Goal: Task Accomplishment & Management: Manage account settings

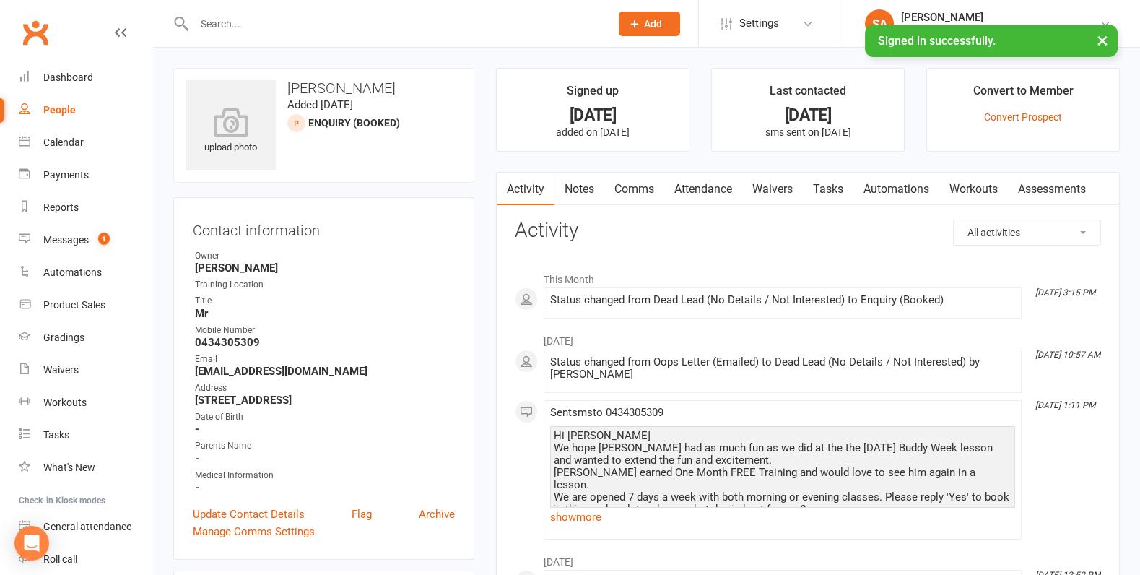
click at [1096, 37] on button "×" at bounding box center [1102, 40] width 26 height 31
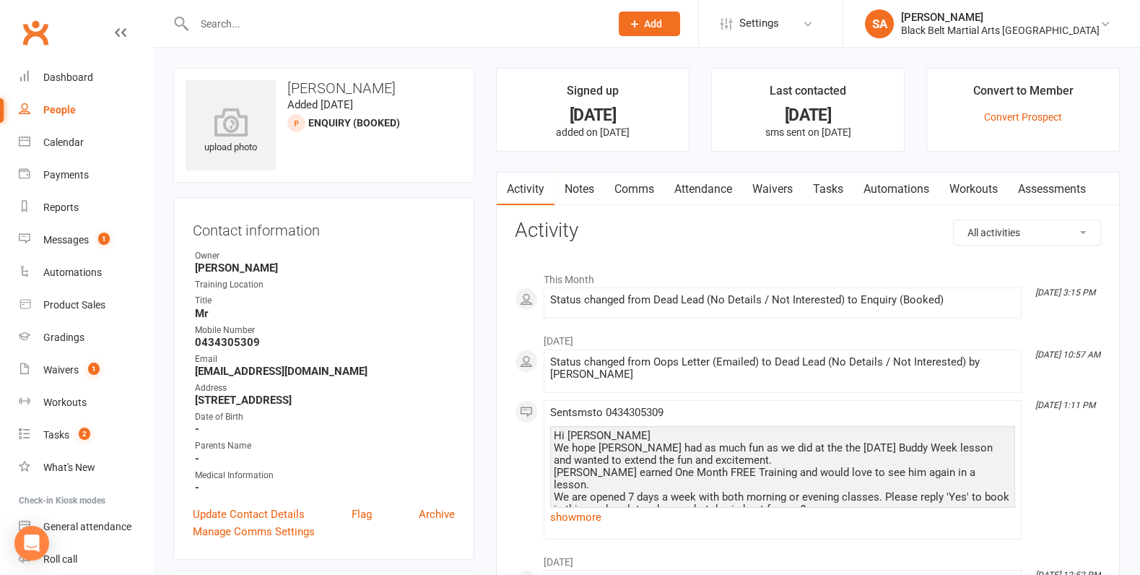
click at [533, 25] on input "text" at bounding box center [395, 24] width 410 height 20
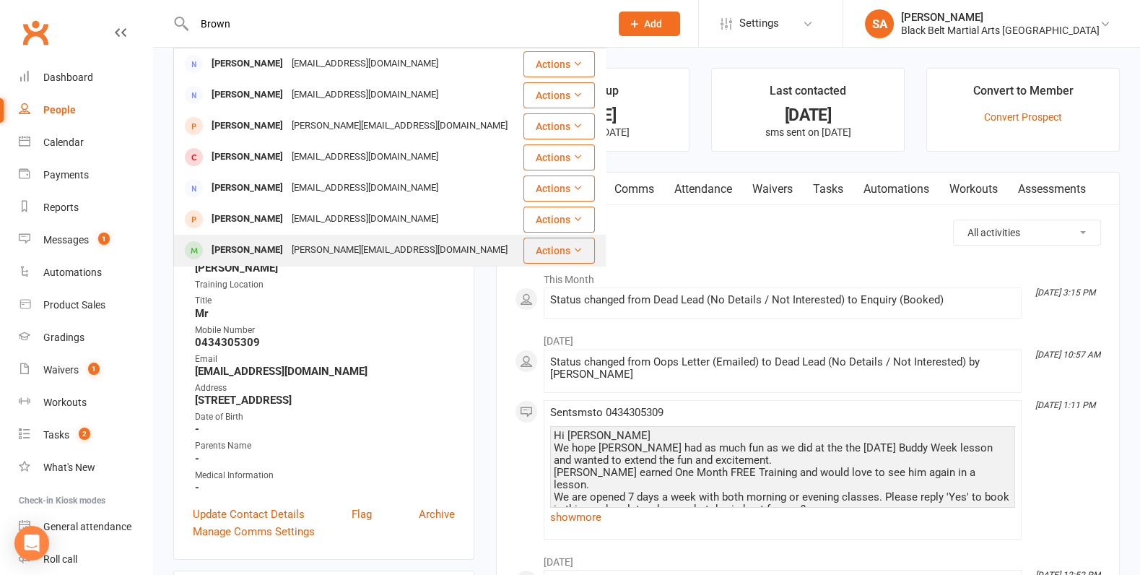
type input "Brown"
click at [290, 248] on div "[PERSON_NAME][EMAIL_ADDRESS][DOMAIN_NAME]" at bounding box center [399, 250] width 224 height 21
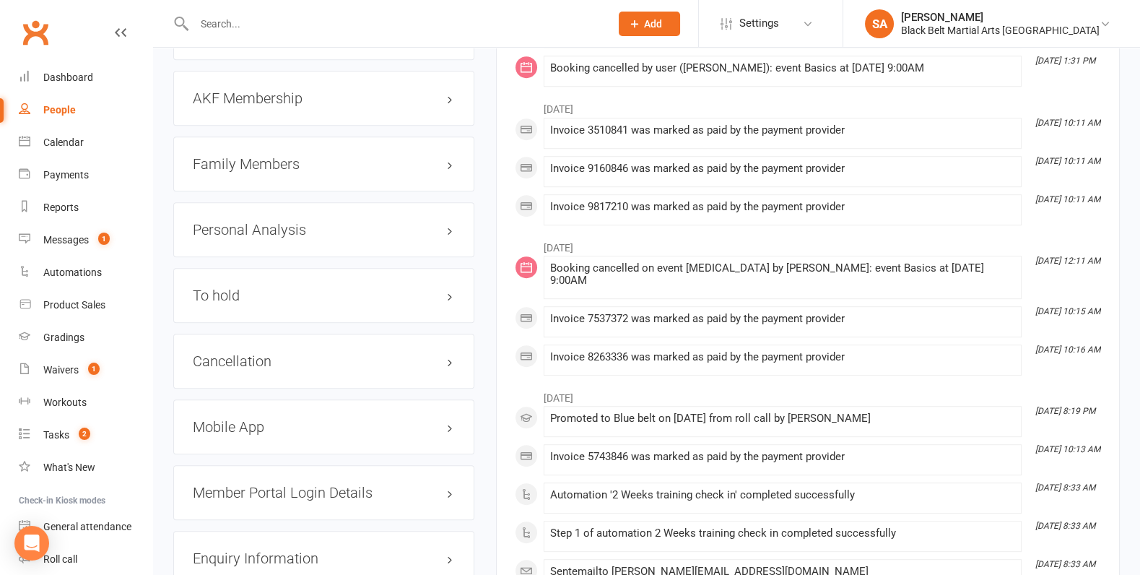
scroll to position [1647, 0]
click at [245, 332] on div "Cancellation edit" at bounding box center [323, 359] width 301 height 55
click at [245, 352] on h3 "Cancellation edit" at bounding box center [324, 360] width 262 height 16
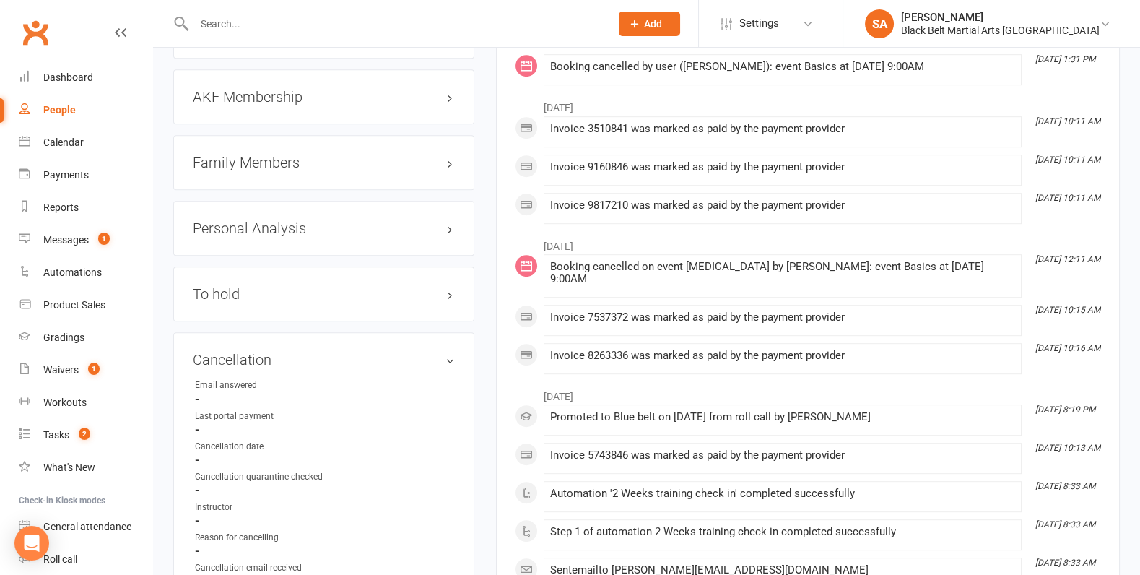
click at [231, 266] on div "To hold edit" at bounding box center [323, 293] width 301 height 55
click at [231, 286] on h3 "To hold edit" at bounding box center [324, 294] width 262 height 16
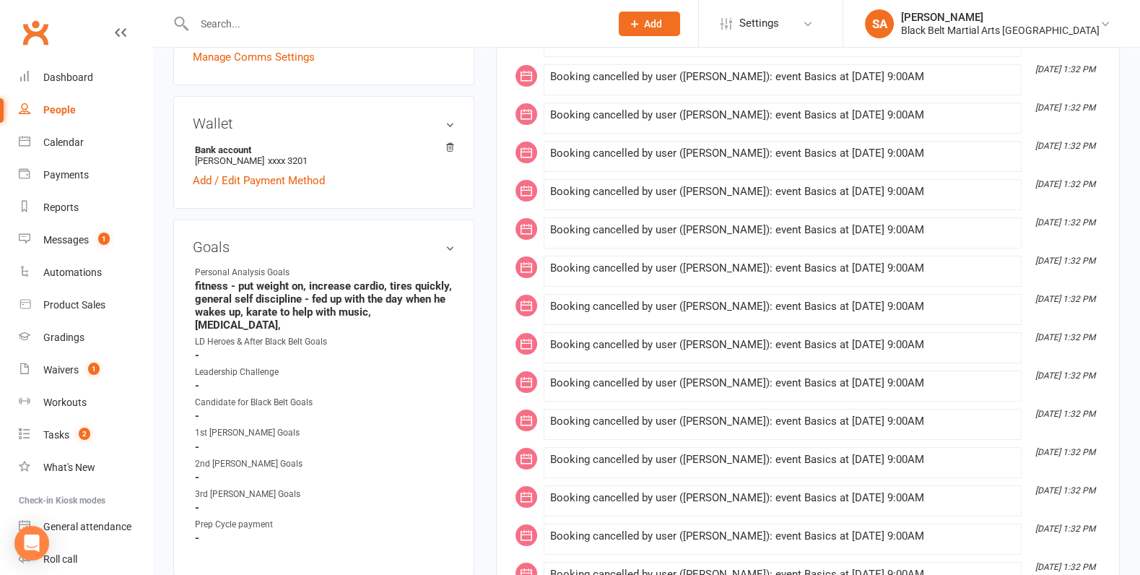
scroll to position [0, 0]
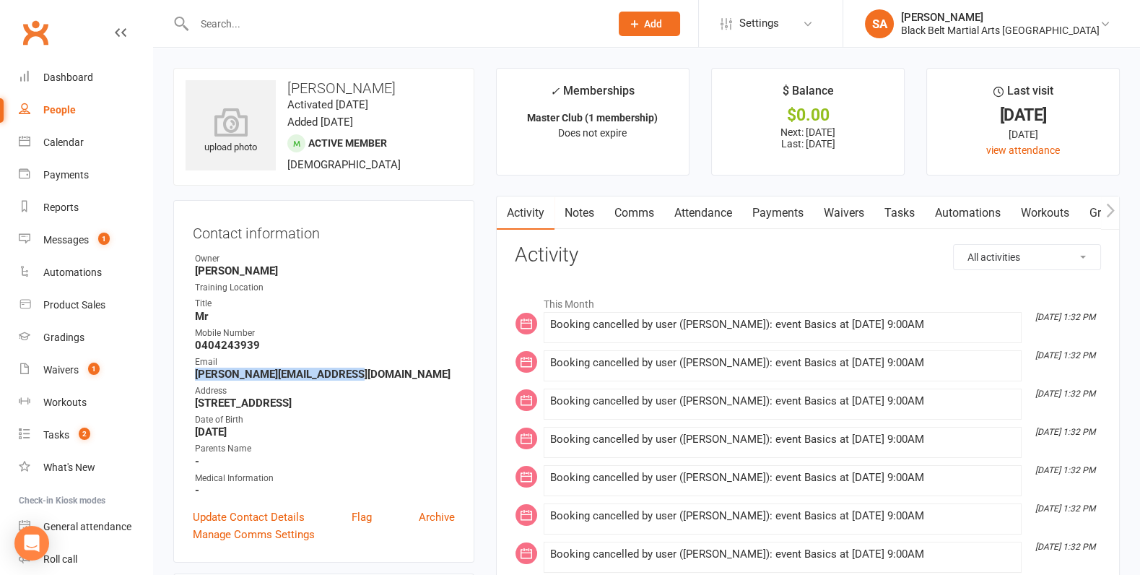
drag, startPoint x: 357, startPoint y: 367, endPoint x: 186, endPoint y: 371, distance: 171.1
click at [186, 371] on div "Contact information Owner [PERSON_NAME] Training Location Title Mr Mobile Numbe…" at bounding box center [323, 381] width 301 height 362
copy strong "[PERSON_NAME][EMAIL_ADDRESS][DOMAIN_NAME]"
click at [255, 32] on input "text" at bounding box center [395, 24] width 410 height 20
click at [82, 80] on div "Dashboard" at bounding box center [68, 77] width 50 height 12
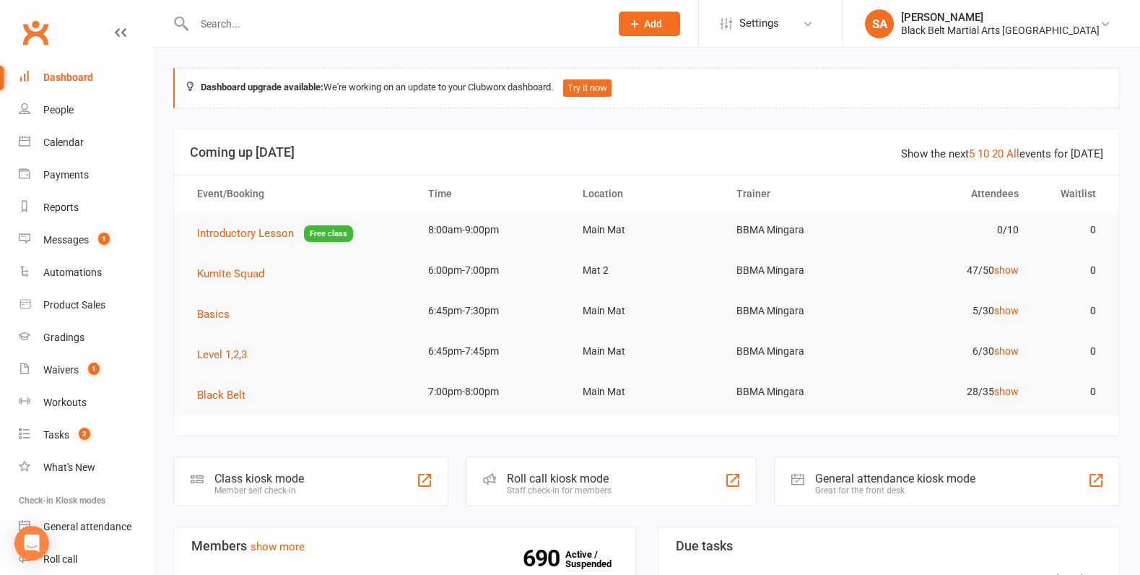
click at [229, 29] on input "text" at bounding box center [395, 24] width 410 height 20
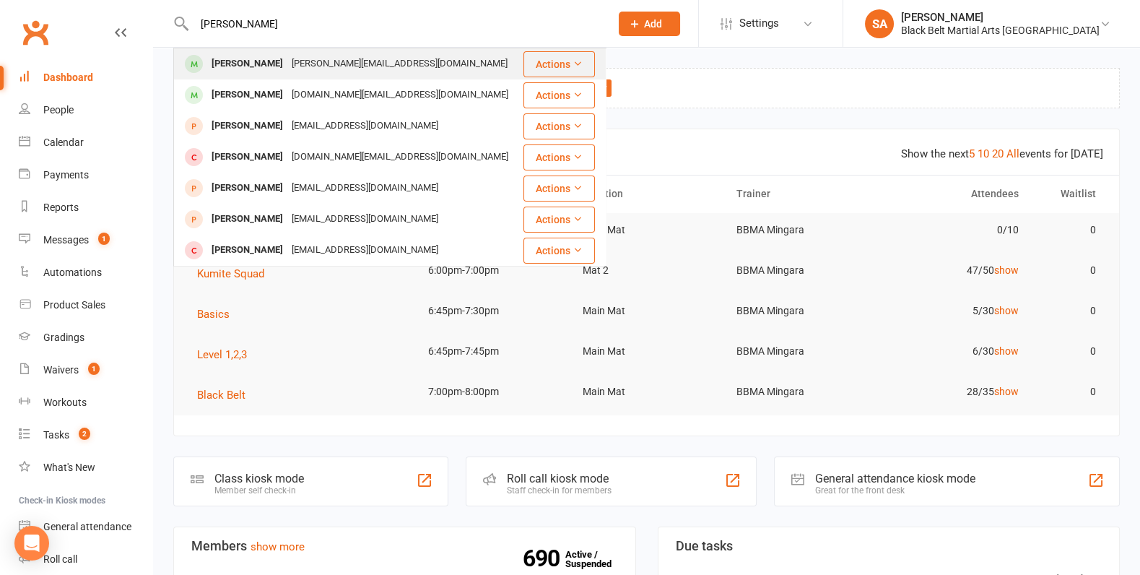
type input "[PERSON_NAME]"
click at [241, 72] on div "[PERSON_NAME]" at bounding box center [247, 63] width 80 height 21
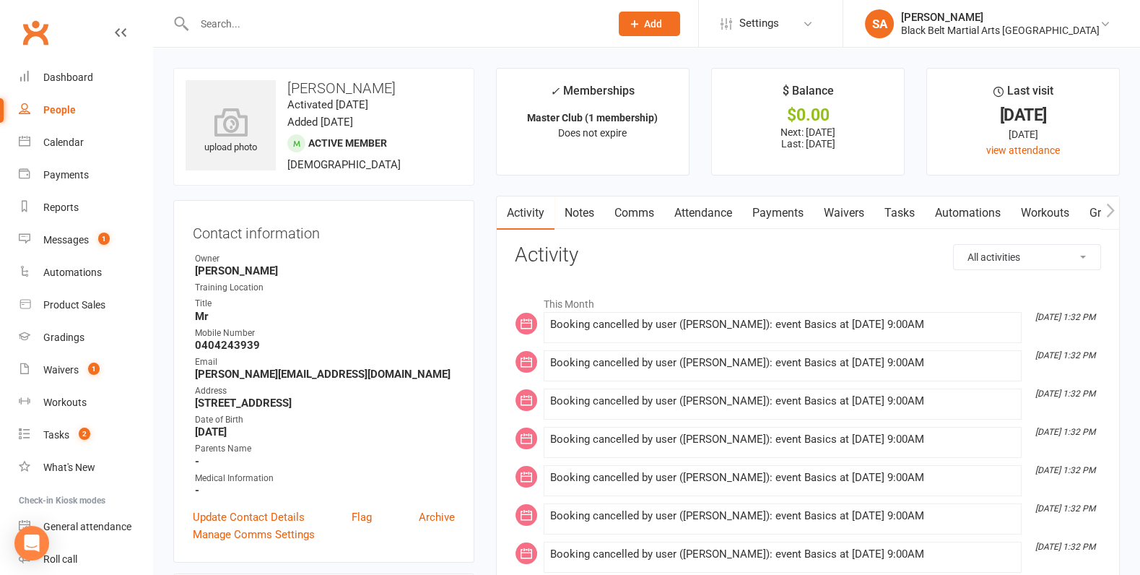
click at [698, 216] on link "Attendance" at bounding box center [703, 212] width 78 height 33
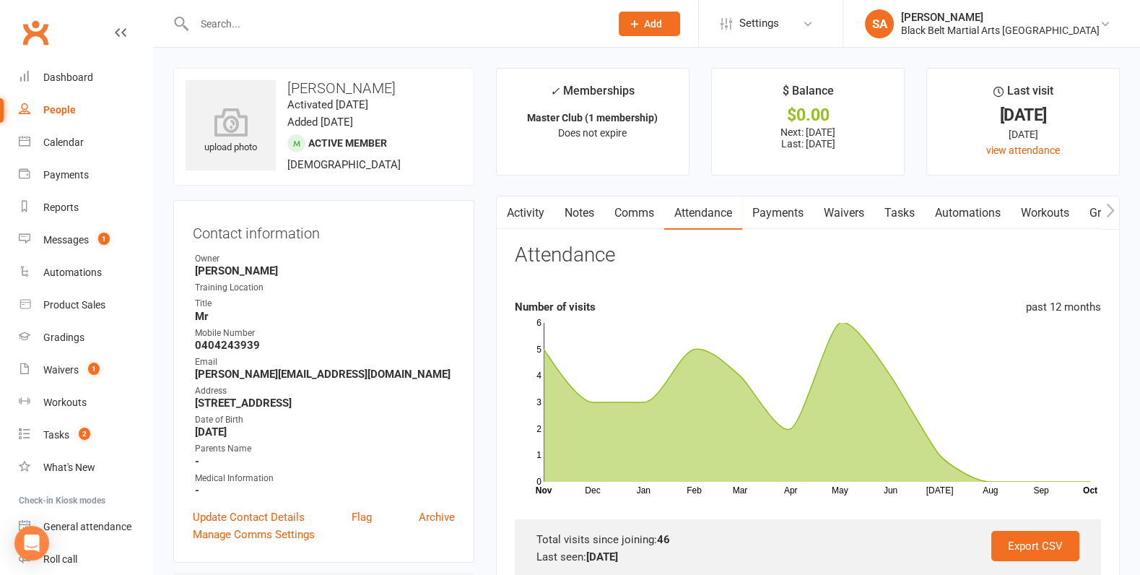
click at [774, 216] on link "Payments" at bounding box center [777, 212] width 71 height 33
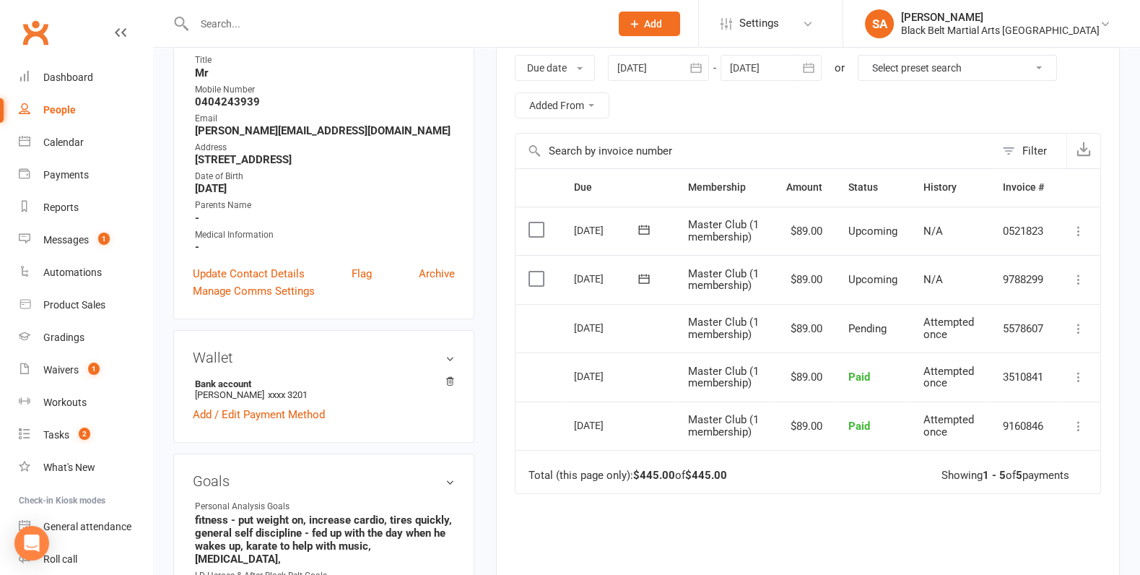
scroll to position [246, 0]
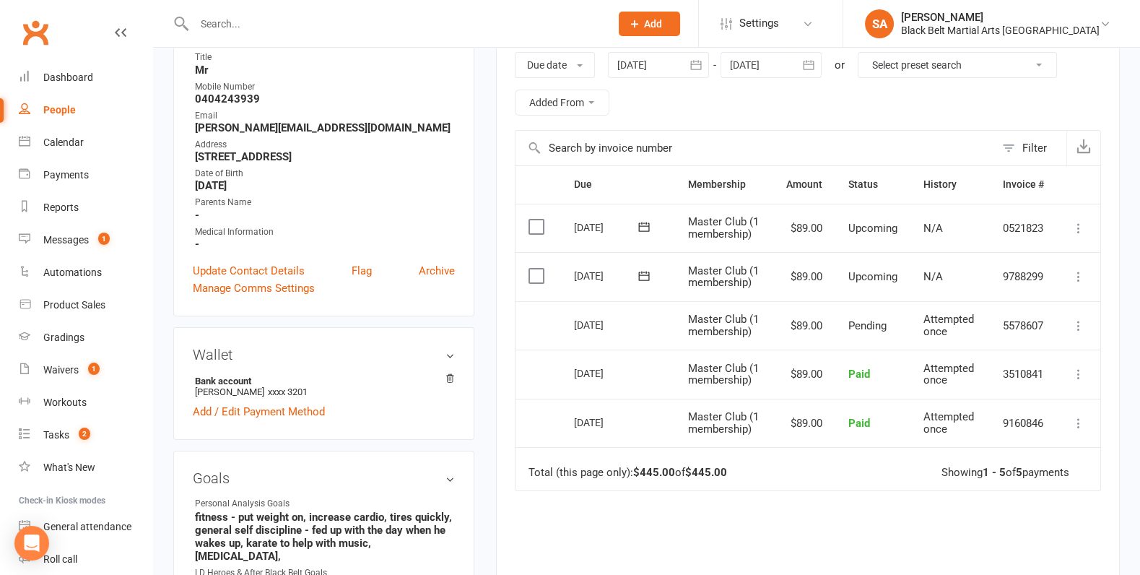
click at [657, 64] on div at bounding box center [658, 65] width 101 height 26
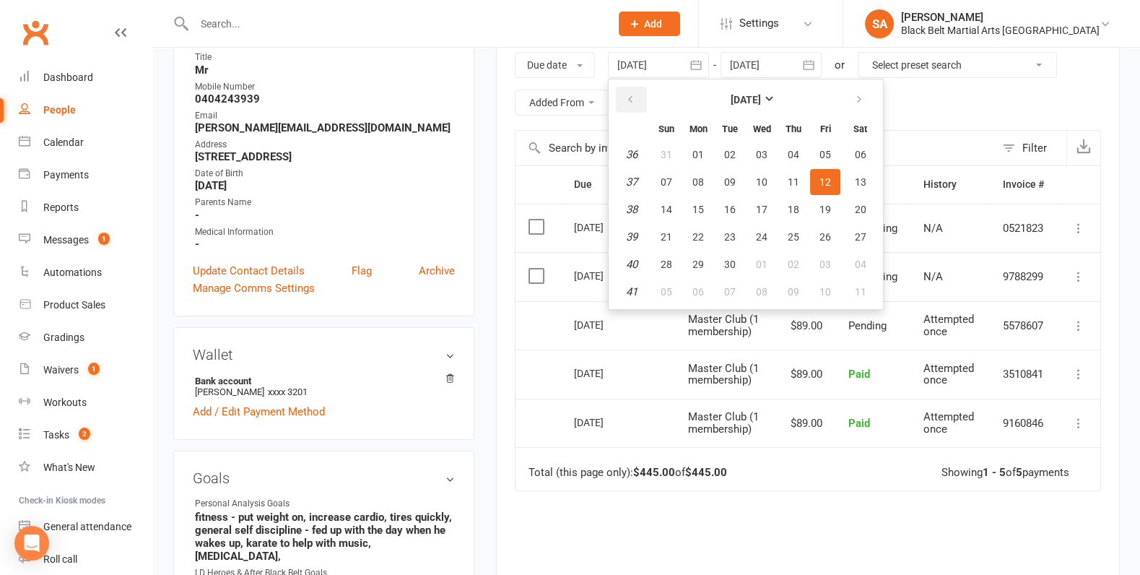
click at [632, 95] on icon "button" at bounding box center [630, 100] width 10 height 12
click at [726, 151] on span "01" at bounding box center [730, 155] width 12 height 12
type input "[DATE]"
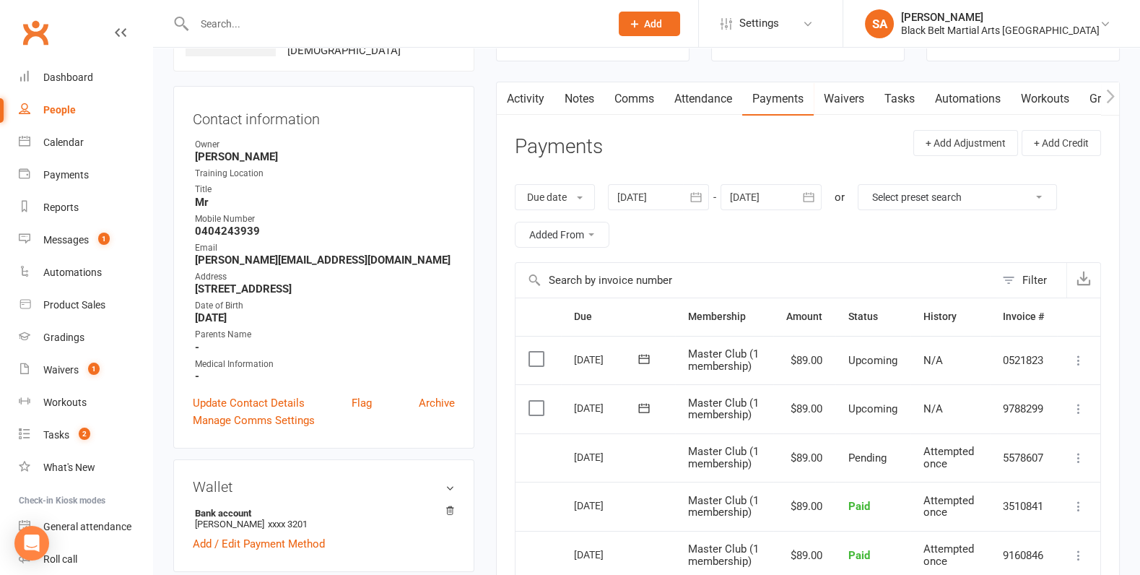
scroll to position [101, 0]
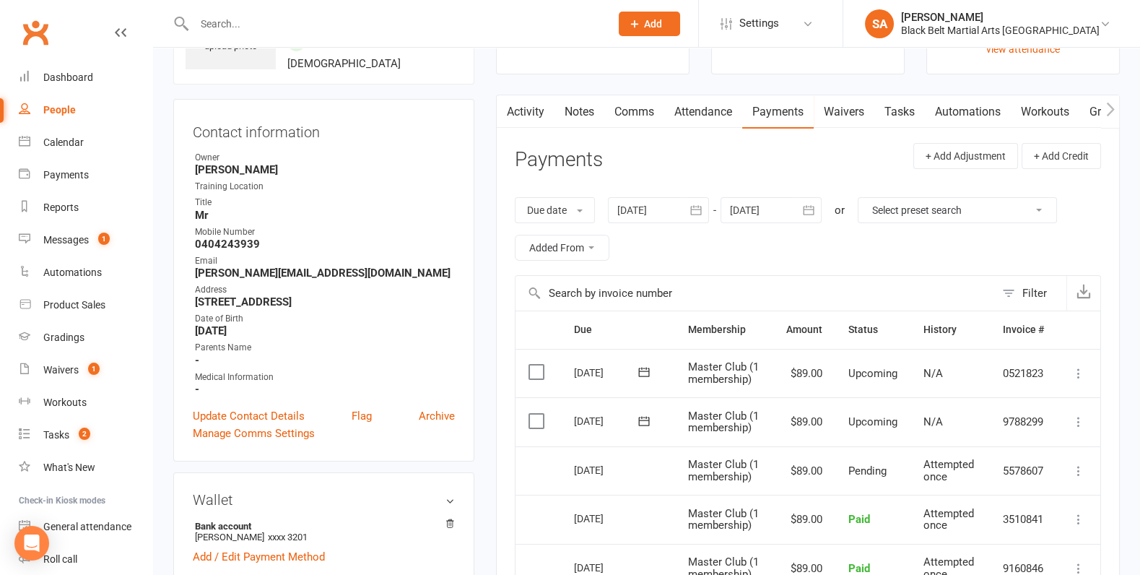
click at [785, 204] on div at bounding box center [770, 210] width 101 height 26
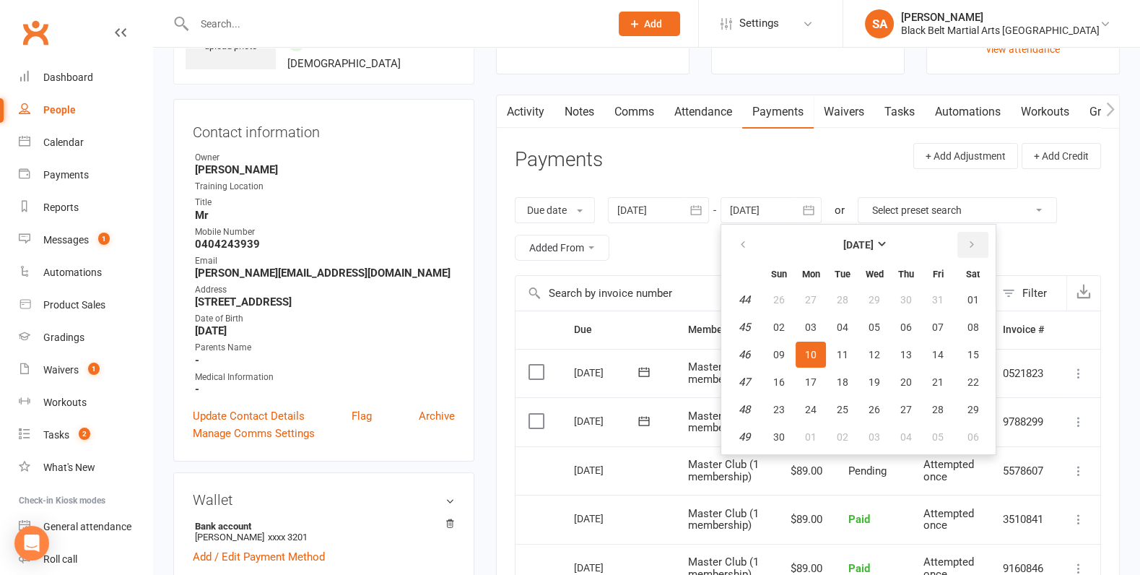
click at [967, 241] on icon "button" at bounding box center [972, 245] width 10 height 12
click at [932, 404] on span "30" at bounding box center [938, 410] width 12 height 12
type input "[DATE]"
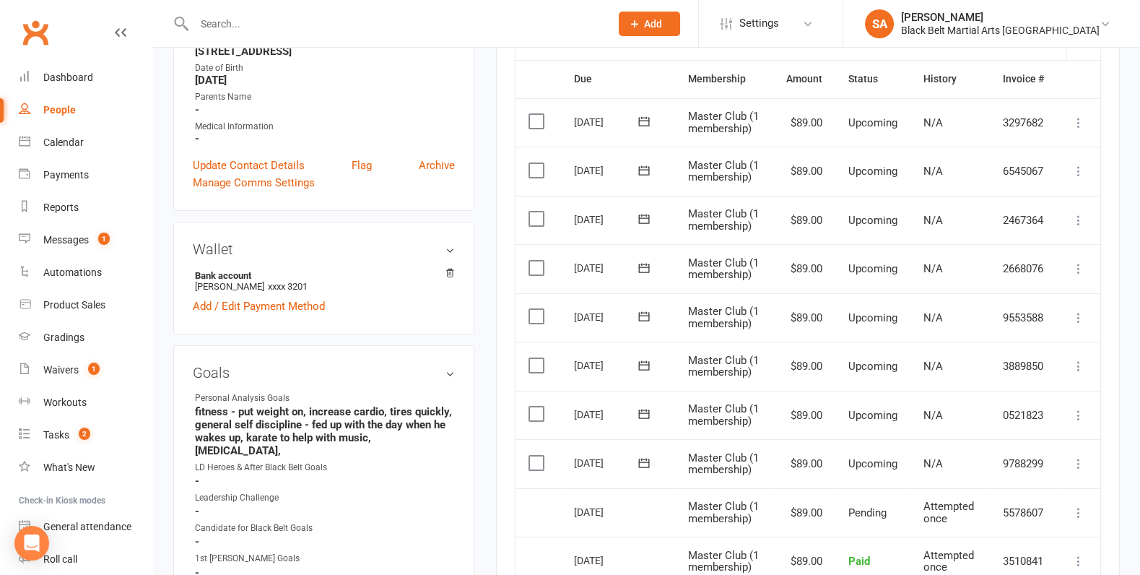
scroll to position [358, 0]
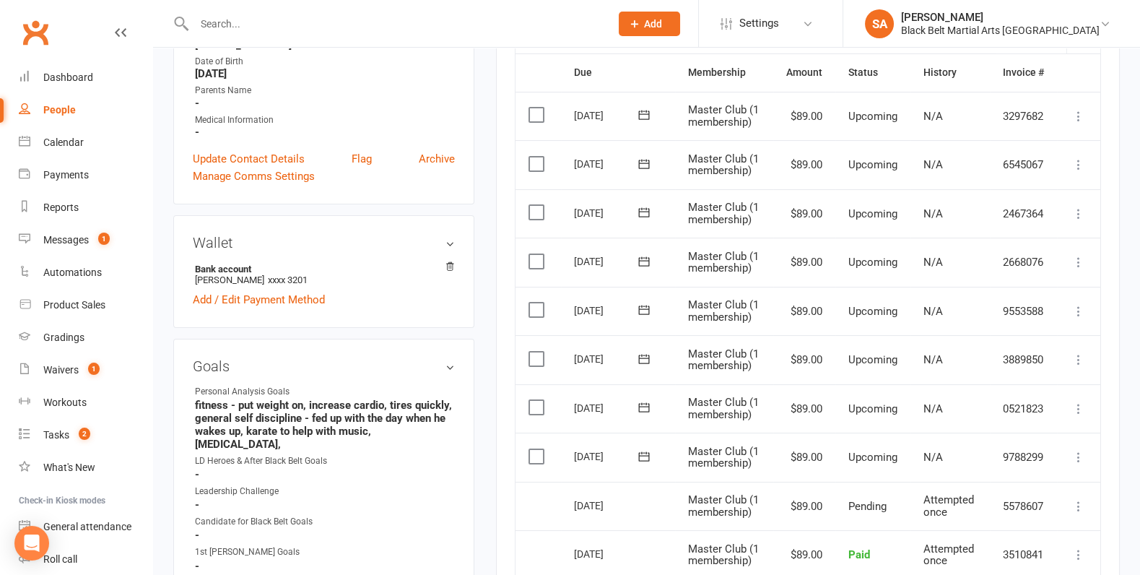
click at [532, 401] on label at bounding box center [537, 407] width 19 height 14
click at [532, 400] on input "checkbox" at bounding box center [532, 400] width 9 height 0
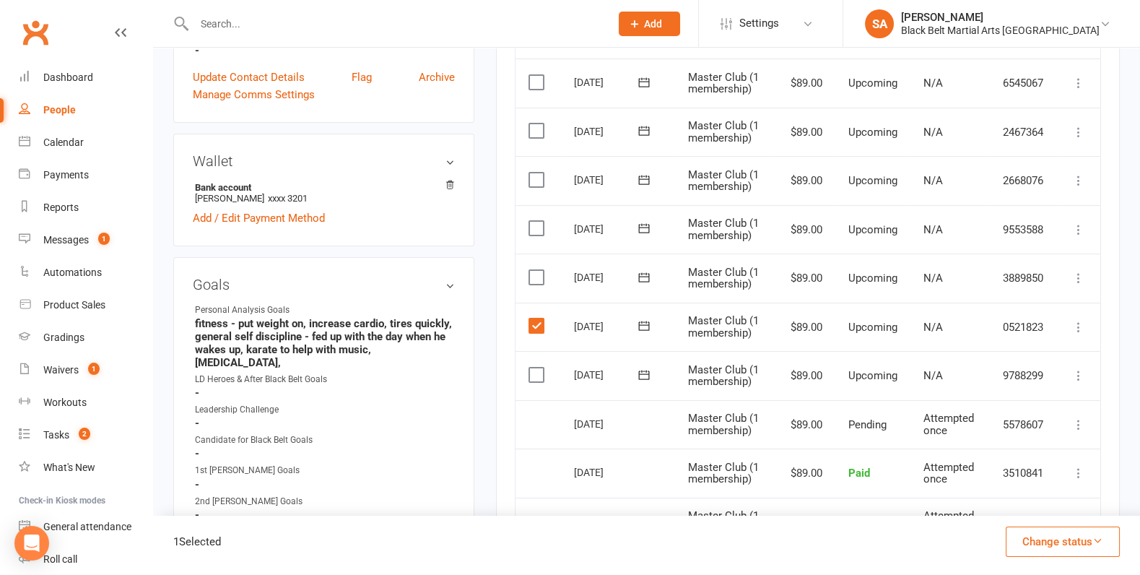
scroll to position [440, 0]
click at [534, 369] on label at bounding box center [537, 374] width 19 height 14
click at [534, 367] on input "checkbox" at bounding box center [532, 367] width 9 height 0
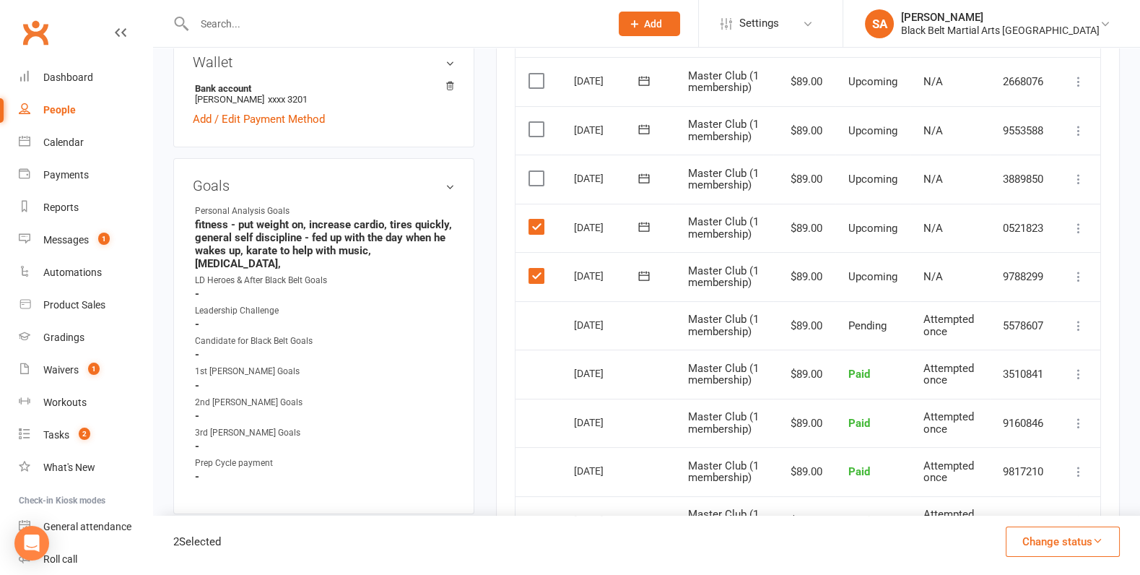
scroll to position [536, 0]
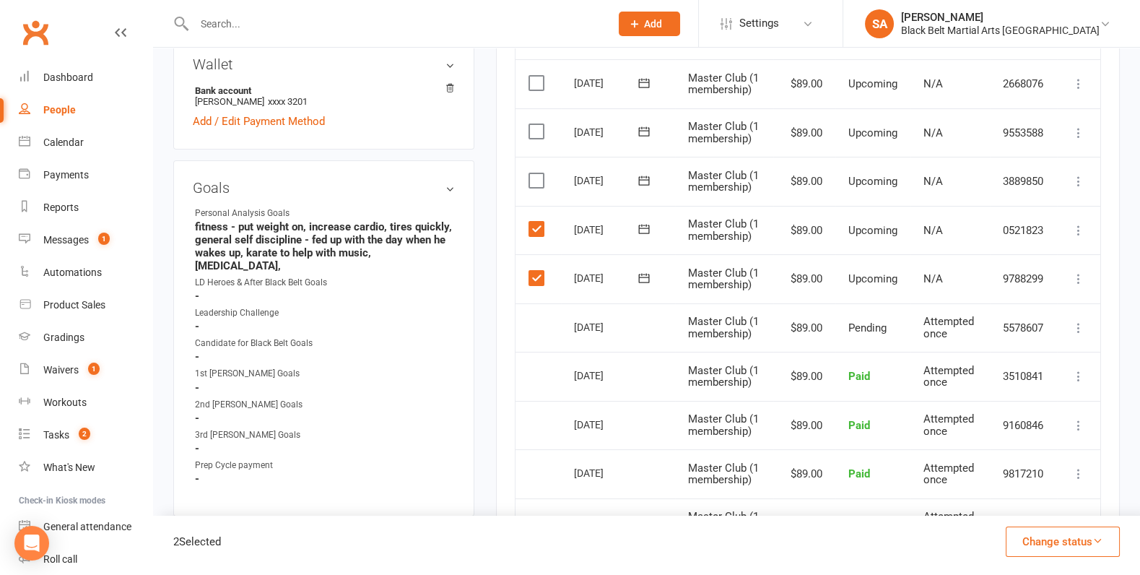
click at [531, 178] on label at bounding box center [537, 180] width 19 height 14
click at [531, 173] on input "checkbox" at bounding box center [532, 173] width 9 height 0
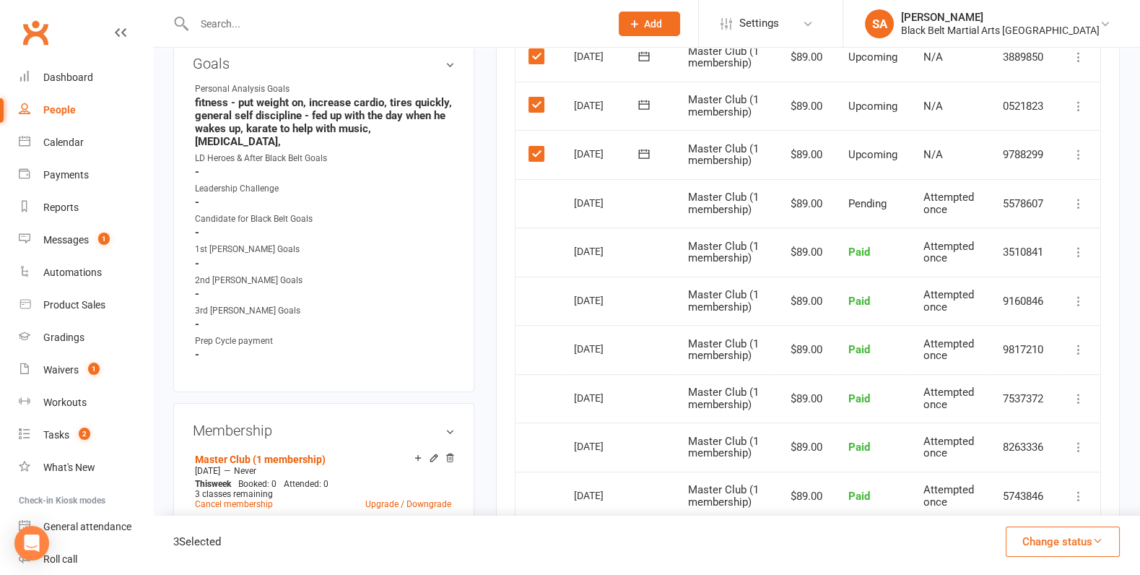
scroll to position [652, 0]
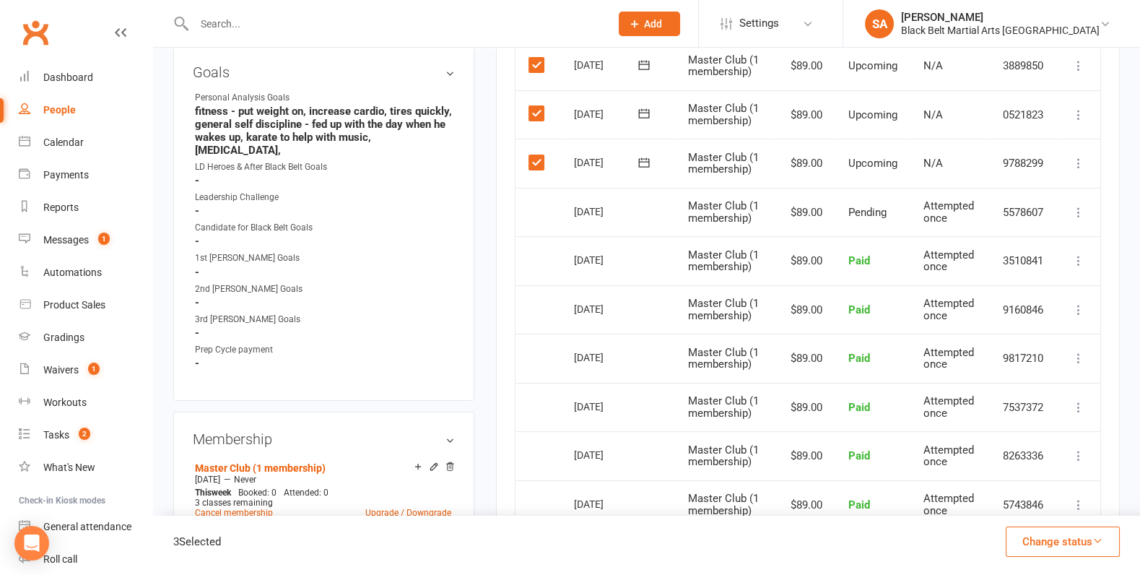
click at [1021, 538] on button "Change status" at bounding box center [1063, 541] width 114 height 30
click at [999, 500] on link "Skipped" at bounding box center [1047, 502] width 143 height 29
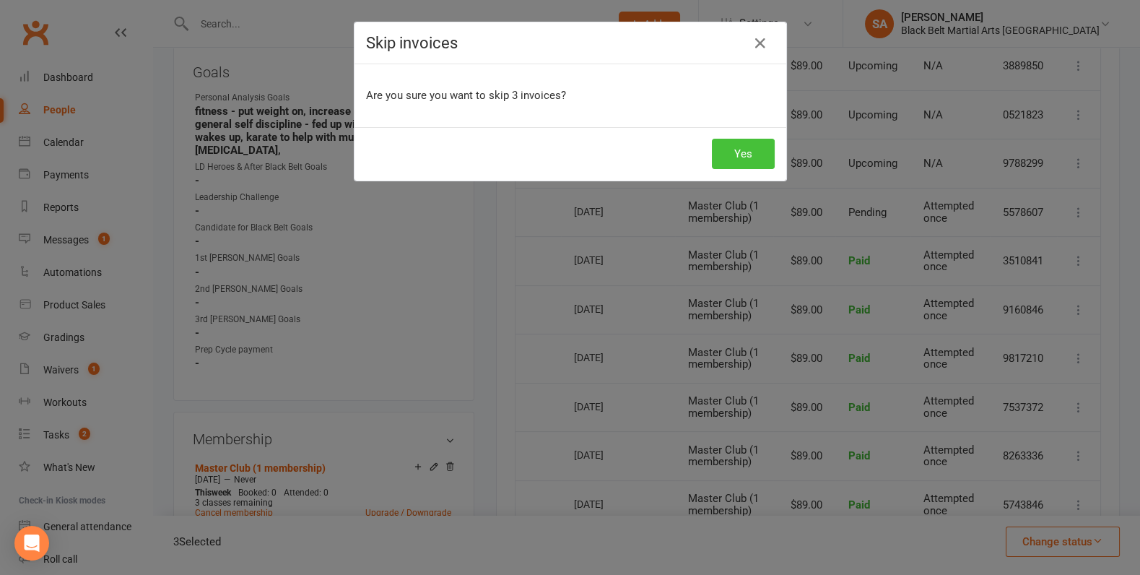
click at [743, 139] on button "Yes" at bounding box center [743, 154] width 63 height 30
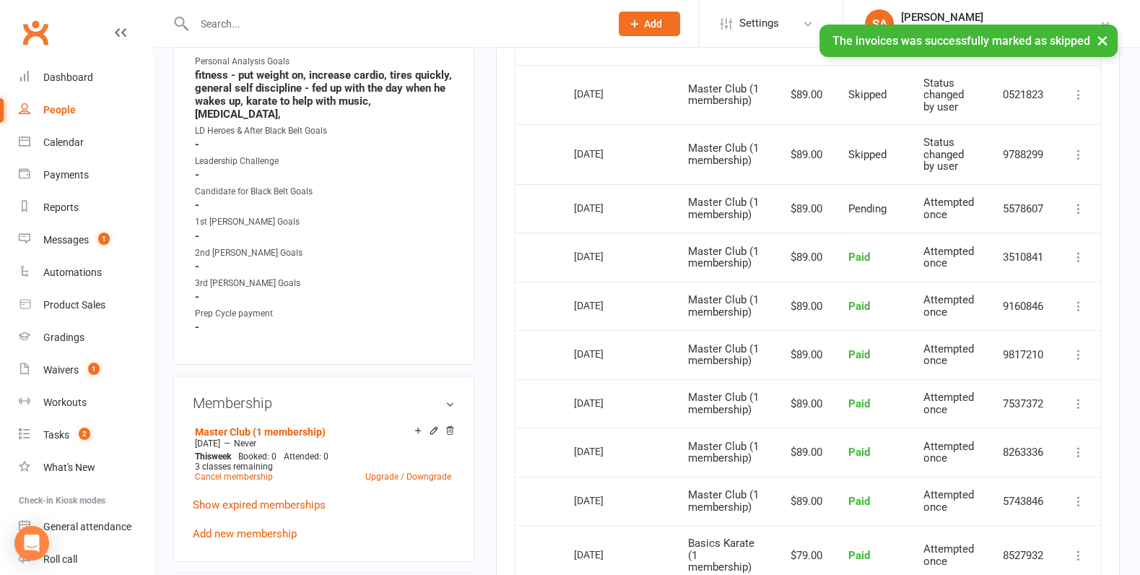
scroll to position [690, 0]
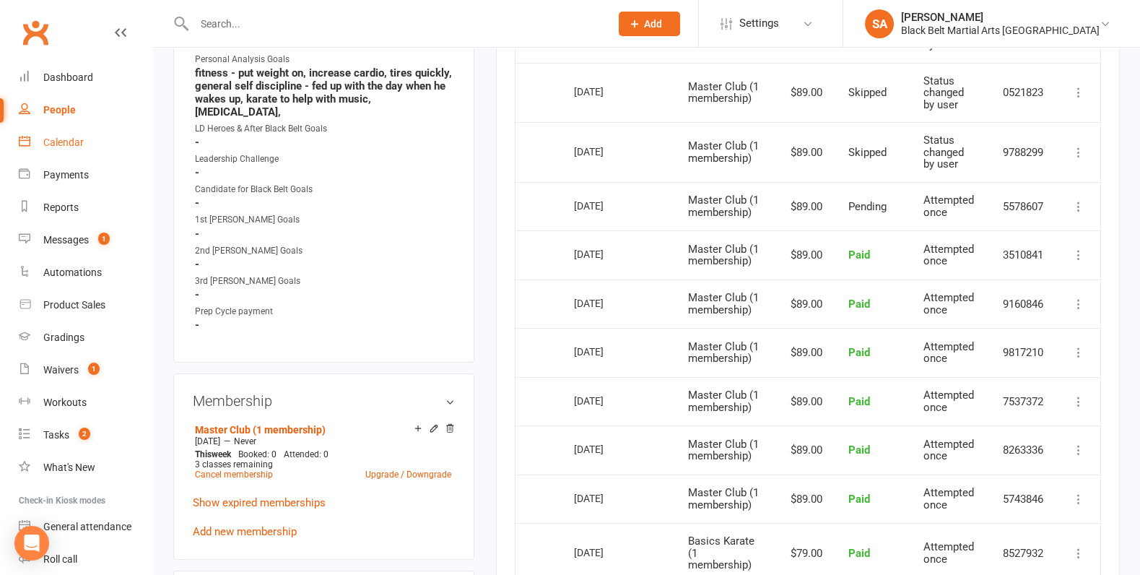
click at [57, 144] on div "Calendar" at bounding box center [63, 142] width 40 height 12
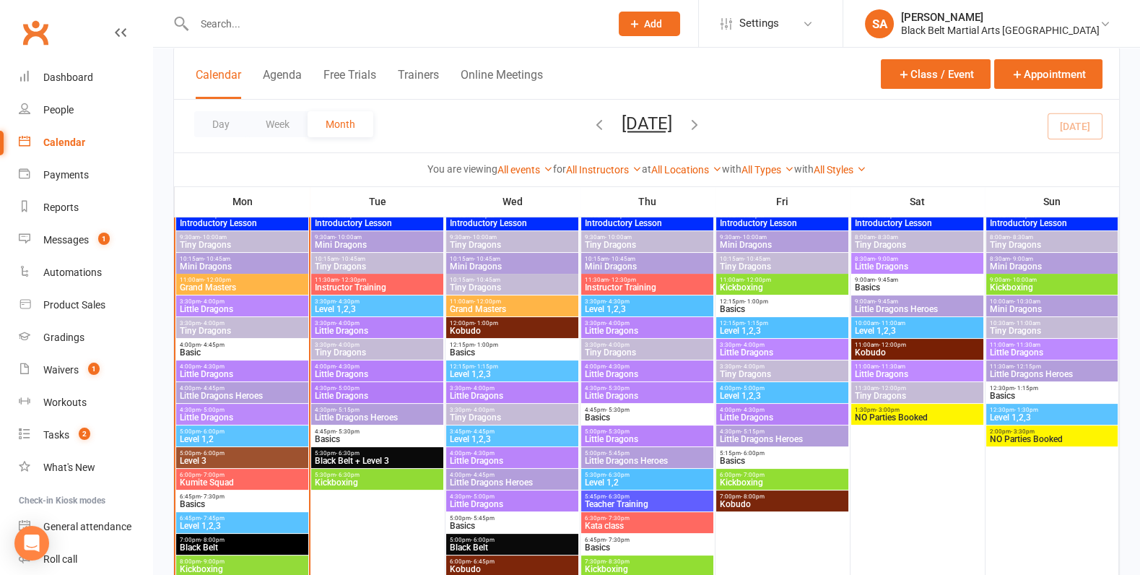
scroll to position [596, 0]
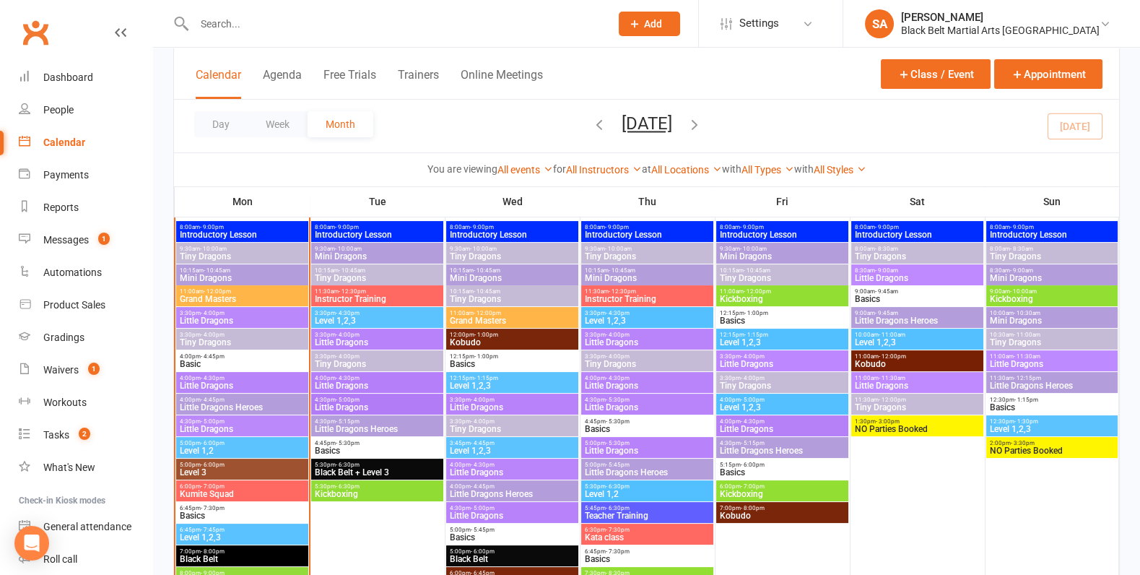
click at [214, 445] on span "- 6:00pm" at bounding box center [213, 443] width 24 height 6
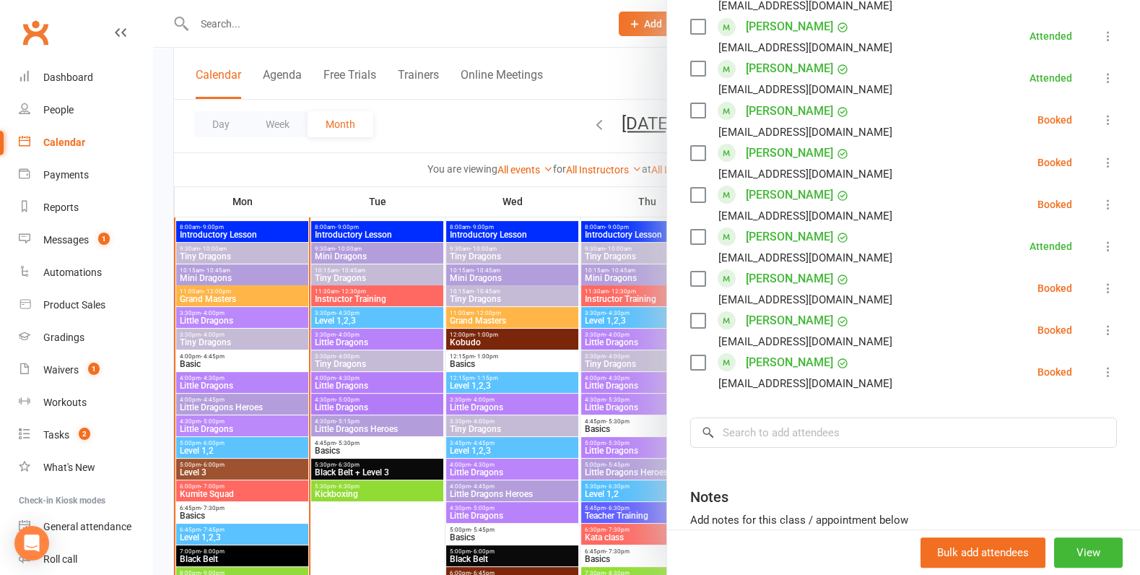
scroll to position [917, 0]
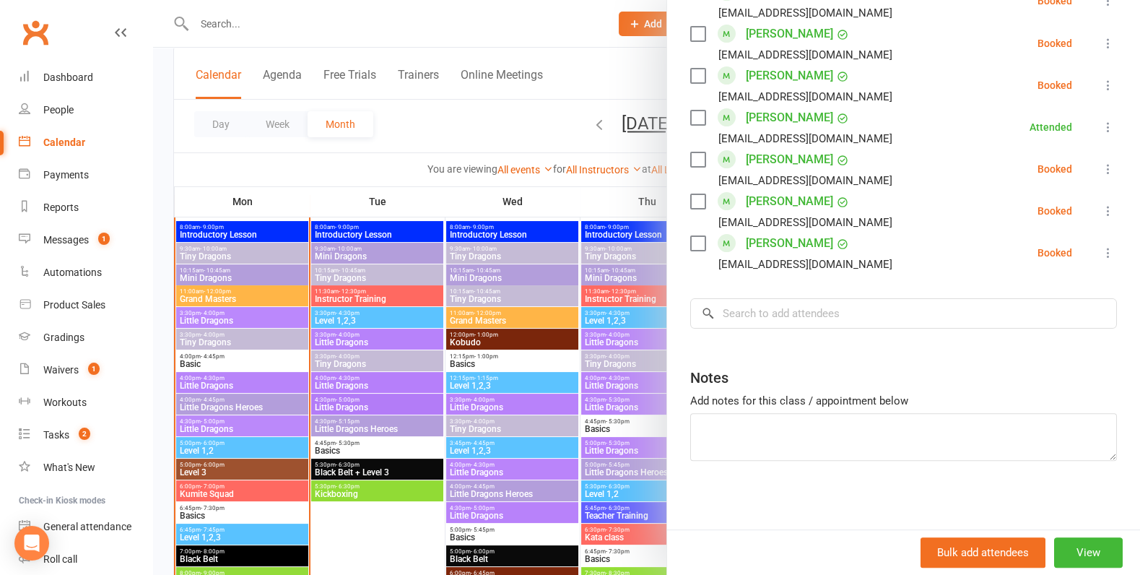
click at [474, 370] on div at bounding box center [646, 287] width 987 height 575
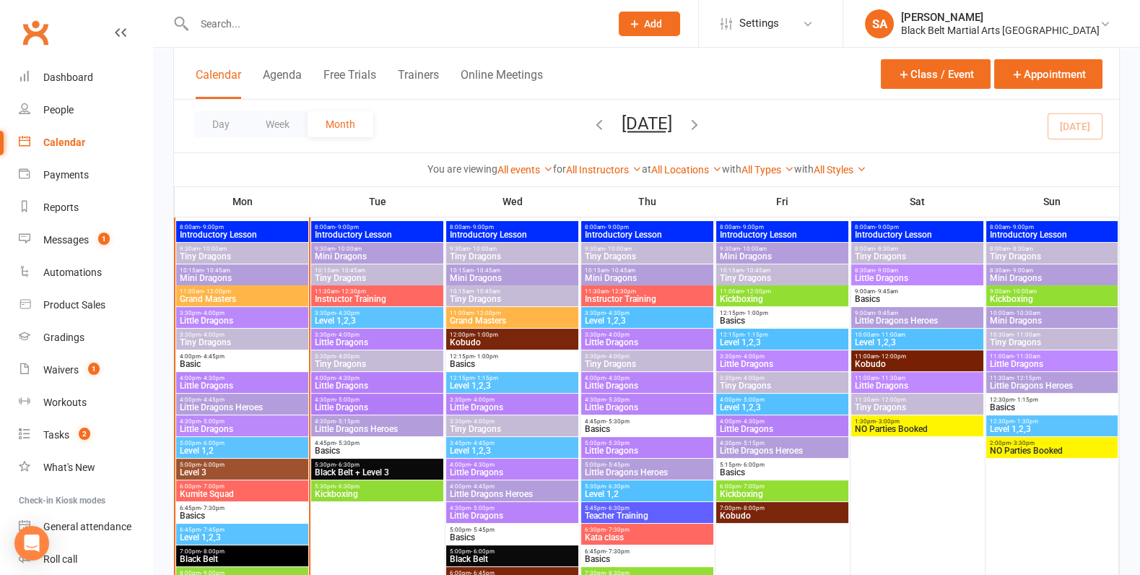
click at [206, 463] on span "- 6:00pm" at bounding box center [213, 464] width 24 height 6
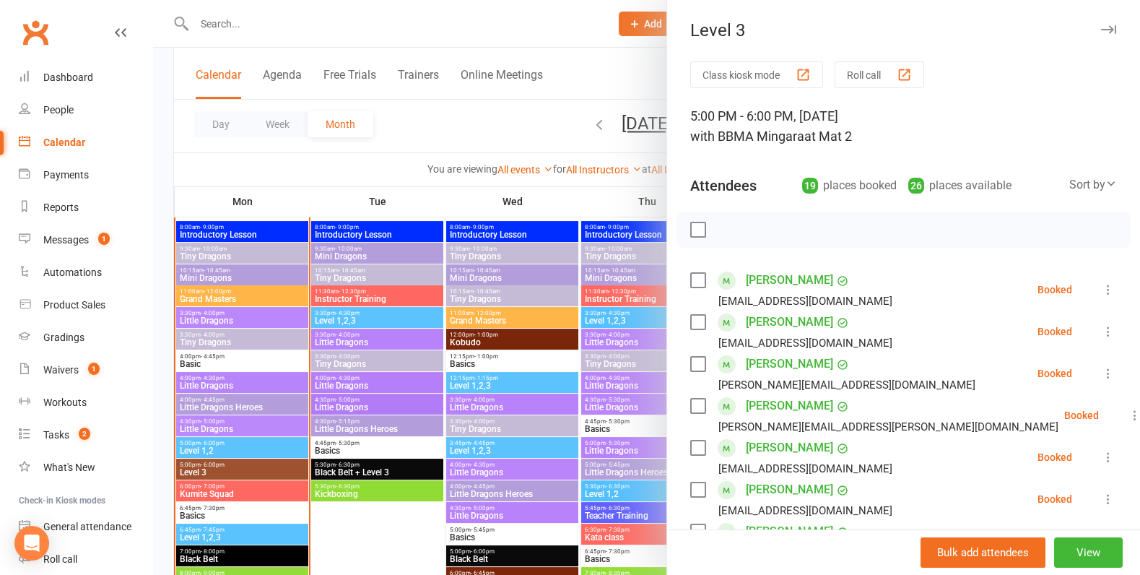
click at [702, 279] on label at bounding box center [697, 280] width 14 height 14
click at [702, 322] on label at bounding box center [697, 322] width 14 height 14
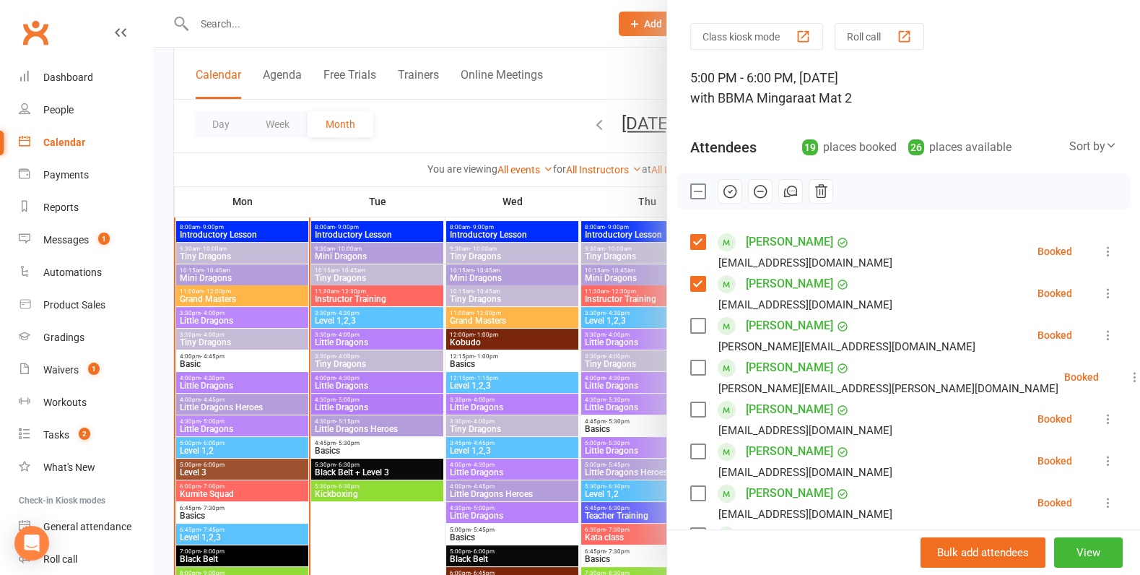
scroll to position [56, 0]
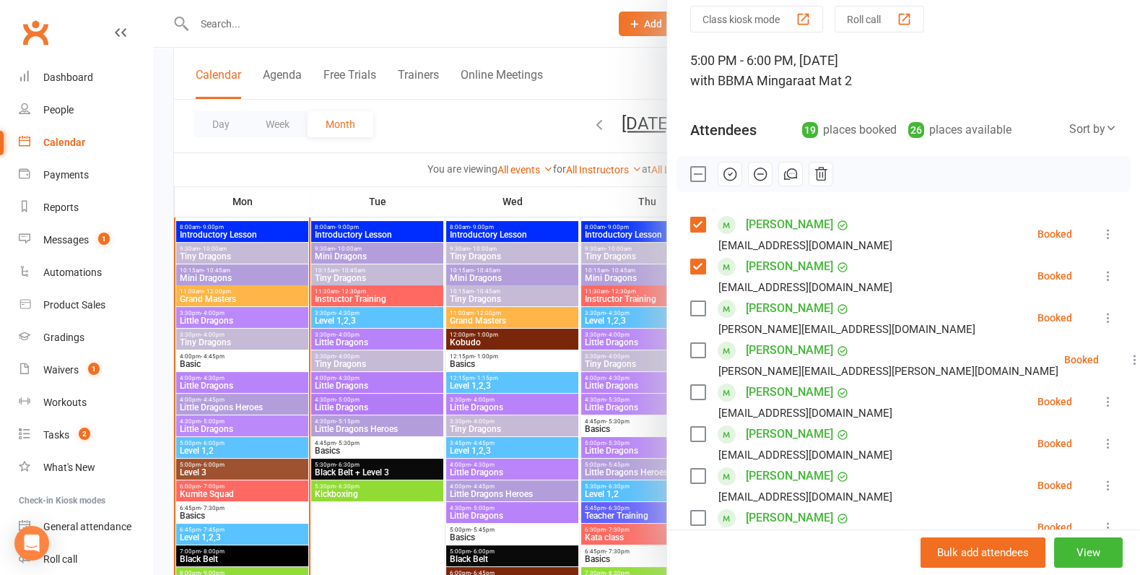
click at [701, 349] on label at bounding box center [697, 350] width 14 height 14
click at [700, 391] on label at bounding box center [697, 392] width 14 height 14
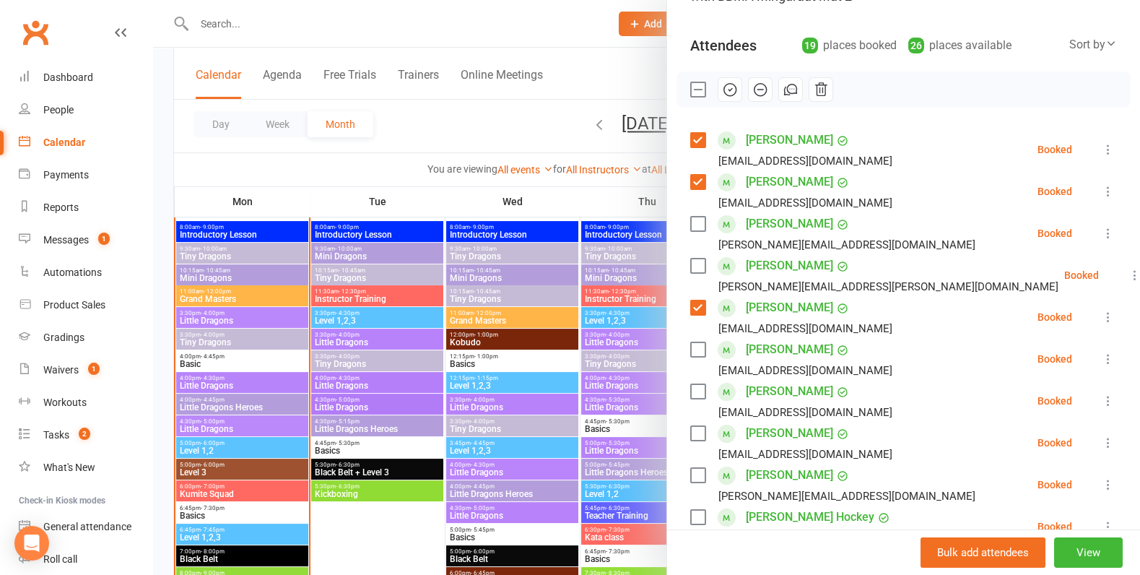
scroll to position [141, 0]
click at [694, 308] on label at bounding box center [697, 307] width 14 height 14
click at [696, 310] on label at bounding box center [697, 307] width 14 height 14
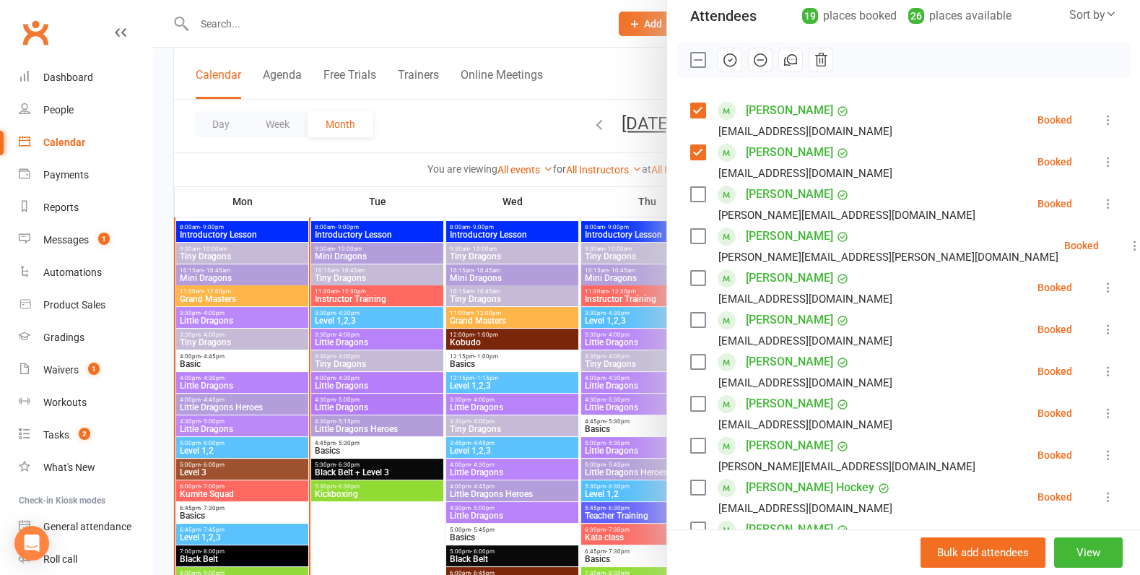
click at [697, 359] on label at bounding box center [697, 361] width 14 height 14
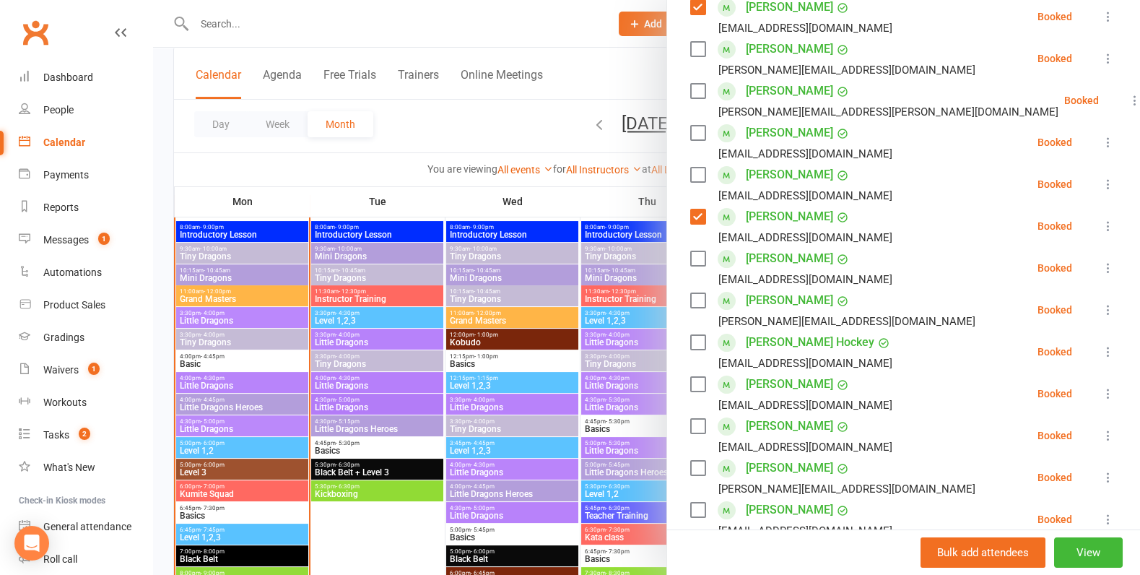
scroll to position [315, 0]
click at [693, 385] on label at bounding box center [697, 383] width 14 height 14
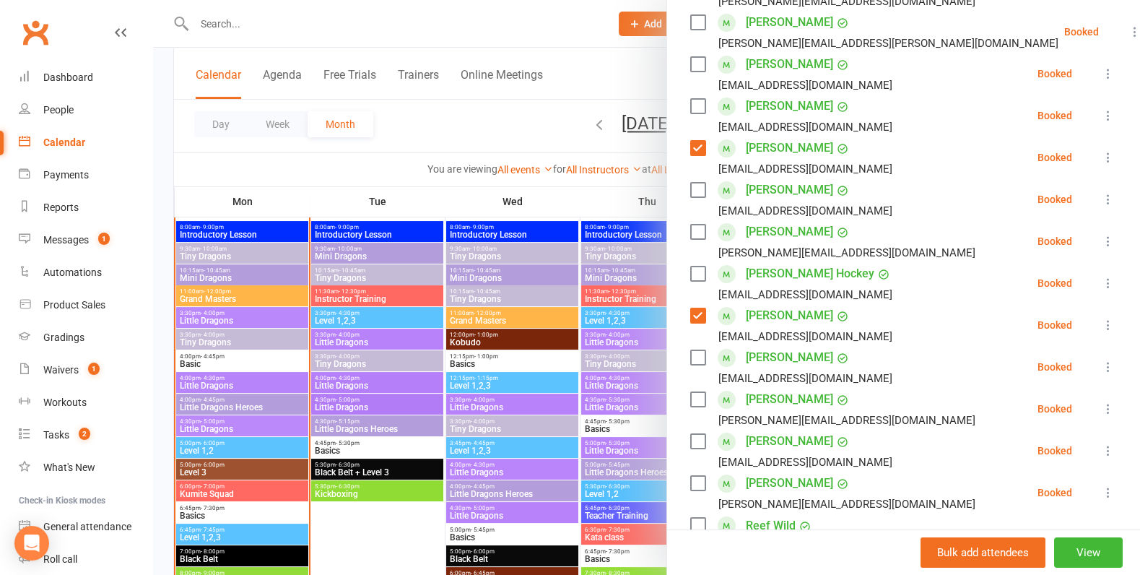
scroll to position [384, 0]
click at [699, 394] on label at bounding box center [697, 398] width 14 height 14
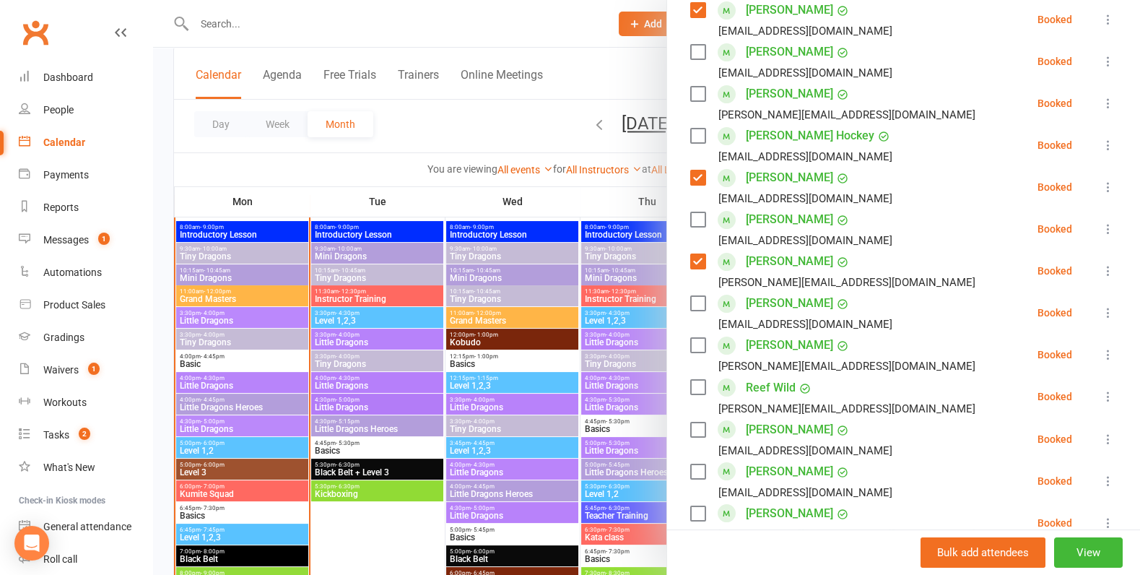
scroll to position [530, 0]
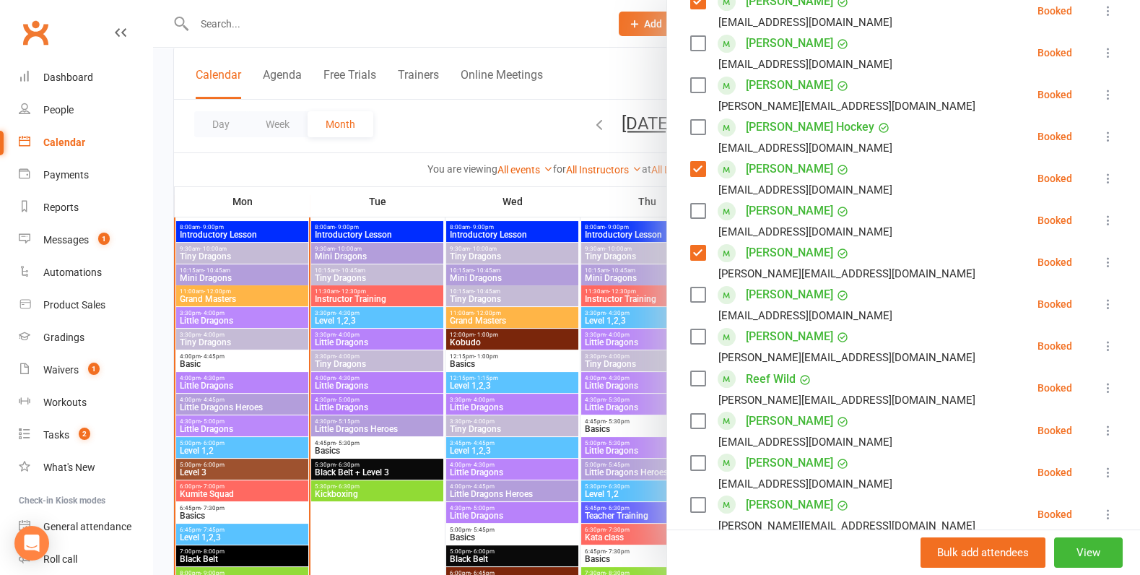
click at [702, 377] on label at bounding box center [697, 378] width 14 height 14
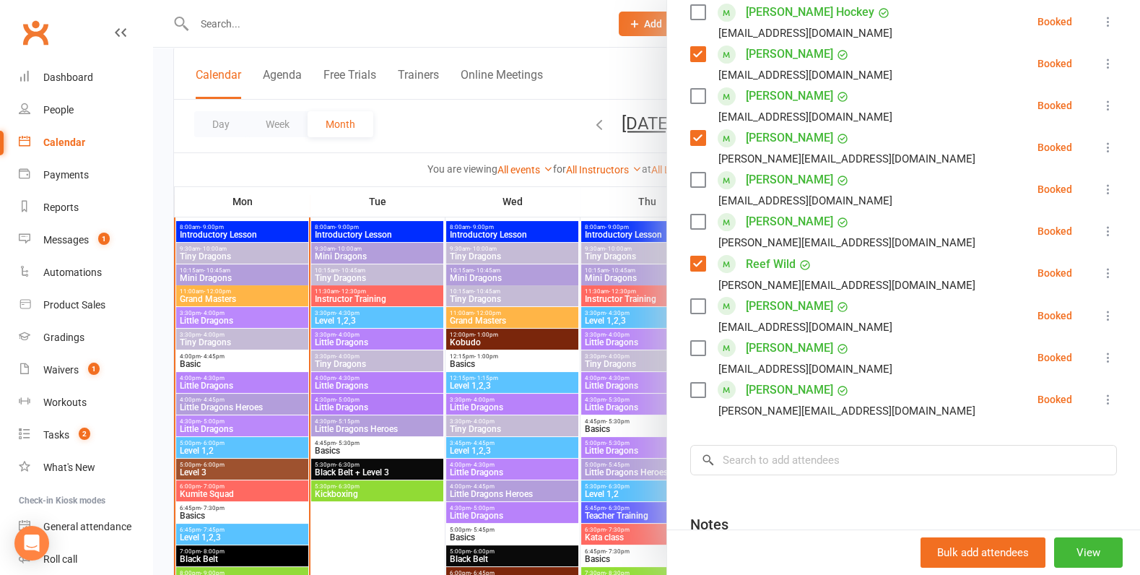
scroll to position [648, 0]
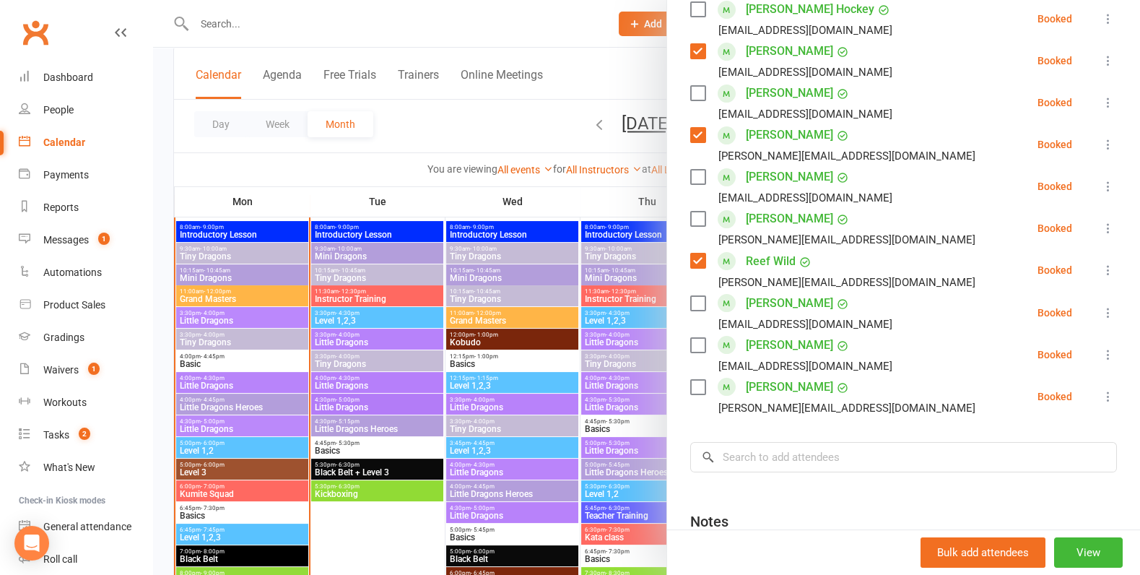
click at [698, 305] on label at bounding box center [697, 303] width 14 height 14
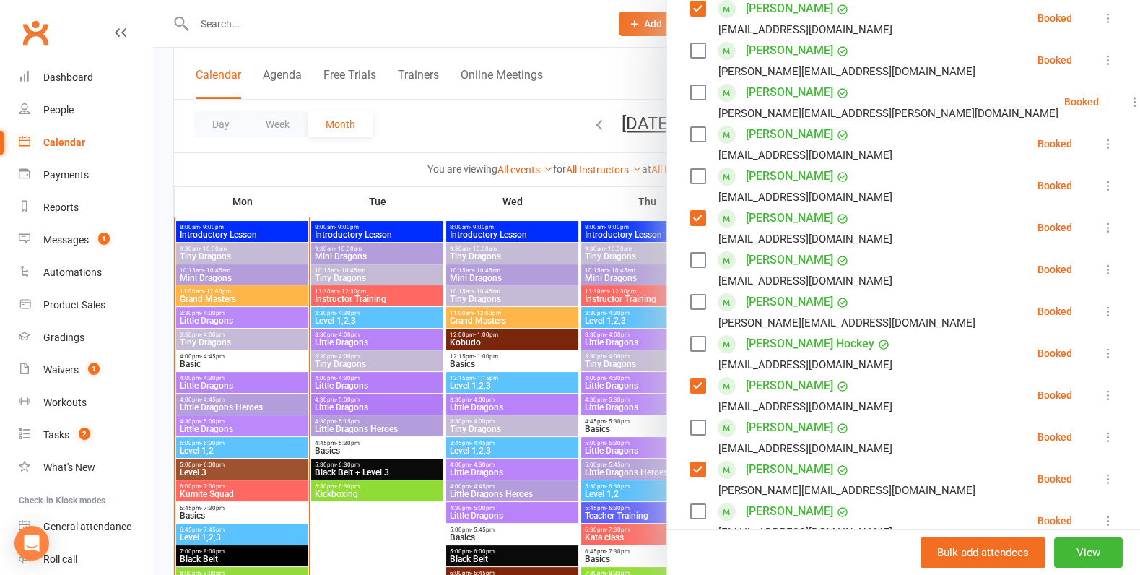
scroll to position [0, 0]
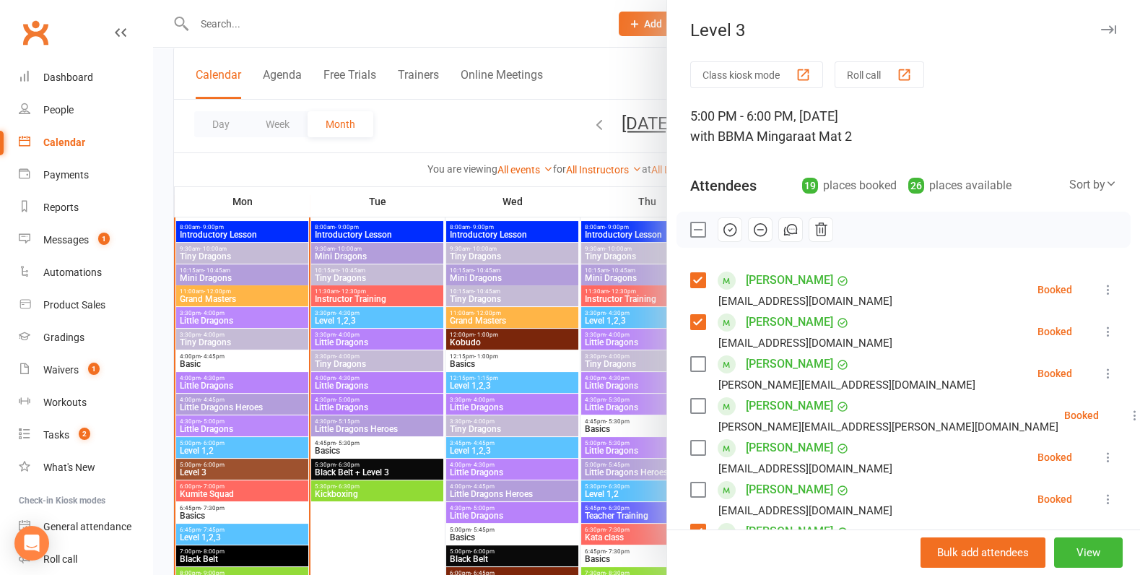
click at [722, 227] on icon "button" at bounding box center [730, 230] width 16 height 16
click at [349, 417] on div at bounding box center [646, 287] width 987 height 575
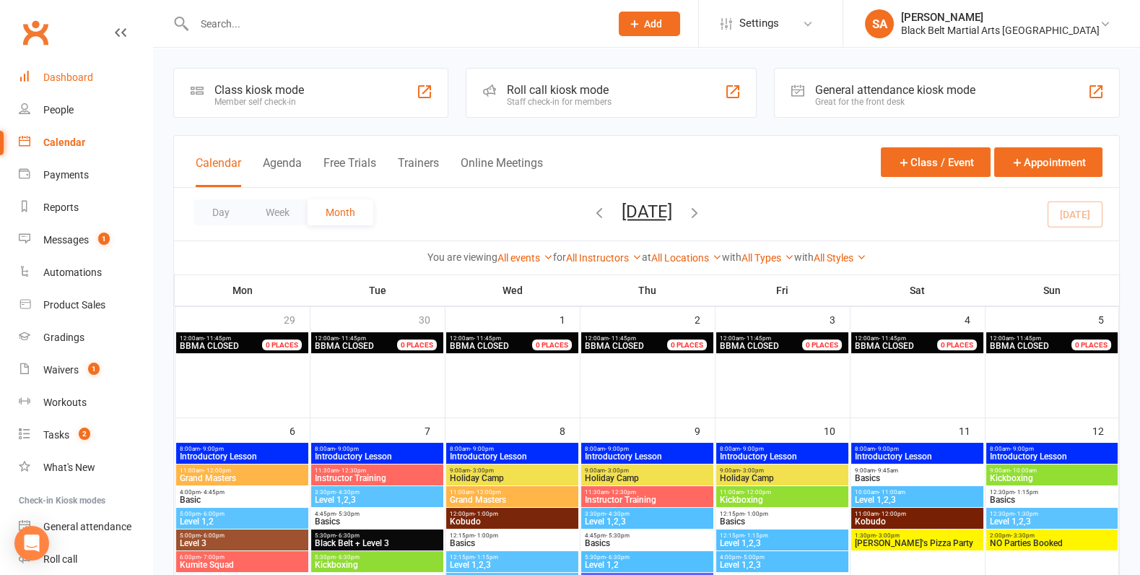
click at [74, 75] on div "Dashboard" at bounding box center [68, 77] width 50 height 12
